Goal: Information Seeking & Learning: Learn about a topic

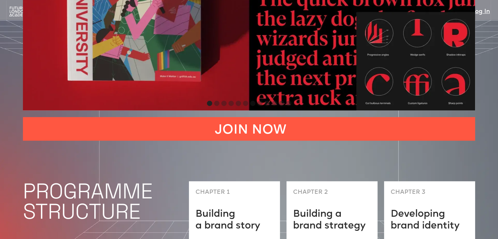
scroll to position [1540, 0]
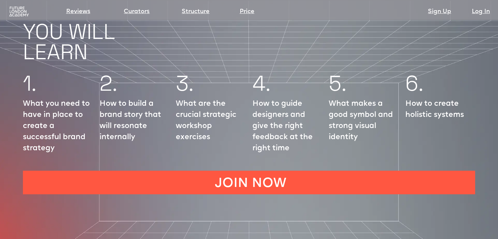
scroll to position [825, 0]
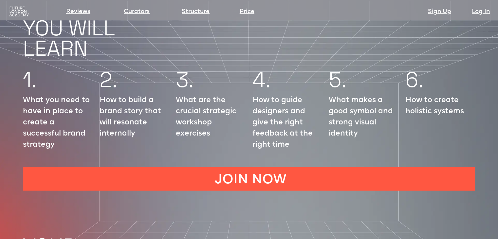
click at [170, 190] on div "YOUR CURATORS:" at bounding box center [249, 233] width 498 height 86
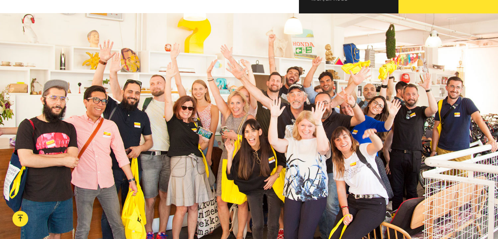
scroll to position [628, 0]
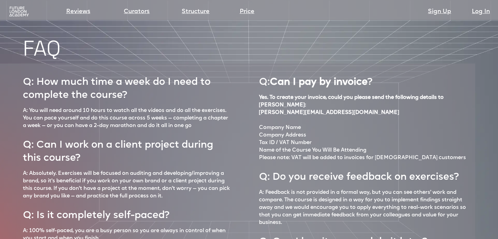
scroll to position [2951, 0]
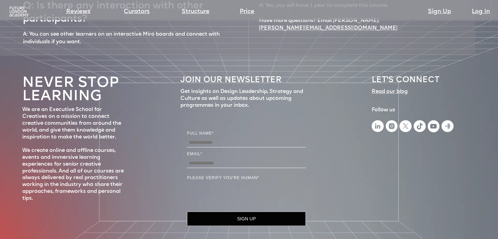
click at [412, 129] on div "LET's CONNEcT Read our blog ‍ Follow us" at bounding box center [421, 152] width 101 height 160
